Goal: Find specific page/section: Find specific page/section

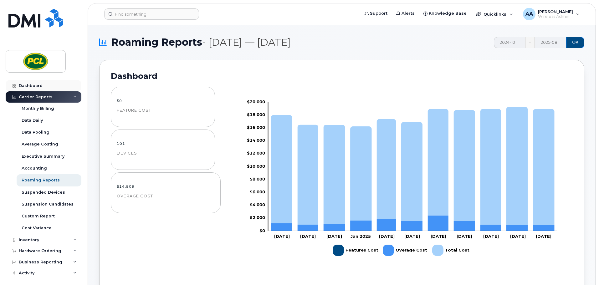
click at [19, 84] on div "Dashboard" at bounding box center [31, 85] width 24 height 5
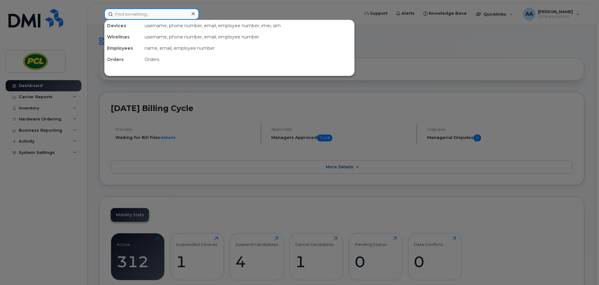
click at [135, 15] on input at bounding box center [151, 13] width 95 height 11
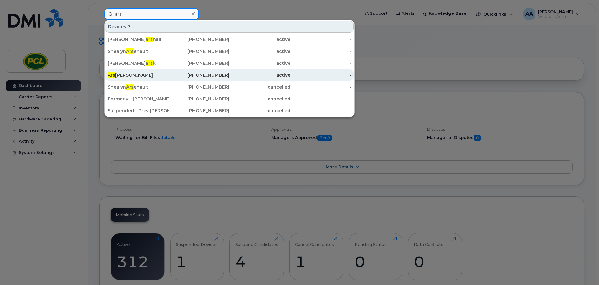
type input "ars"
click at [140, 76] on div "Ars [PERSON_NAME]" at bounding box center [138, 75] width 61 height 6
